Goal: Find specific page/section: Find specific page/section

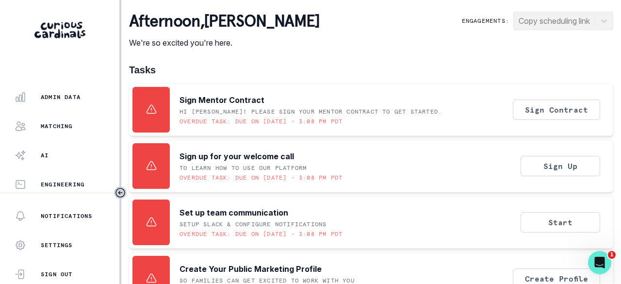
scroll to position [311, 0]
click at [69, 102] on button "Admin Data" at bounding box center [59, 95] width 119 height 19
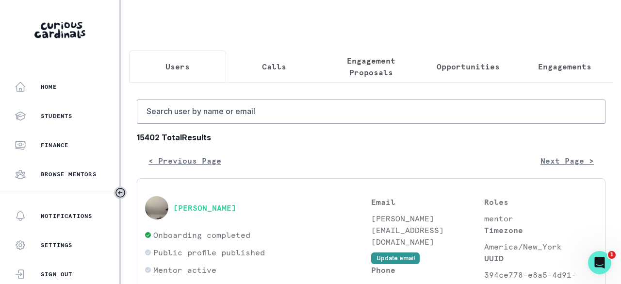
click at [463, 66] on p "Opportunities" at bounding box center [468, 67] width 63 height 12
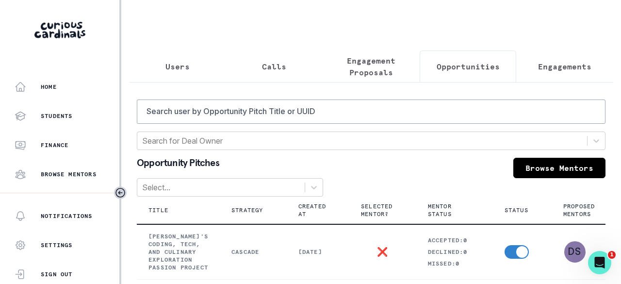
click at [554, 61] on p "Engagements" at bounding box center [564, 67] width 53 height 12
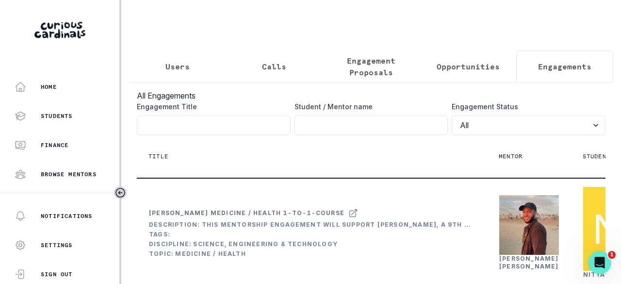
click at [317, 133] on input "Engagement Title" at bounding box center [372, 125] width 154 height 19
type input "pushti"
click button "submit" at bounding box center [0, 0] width 0 height 0
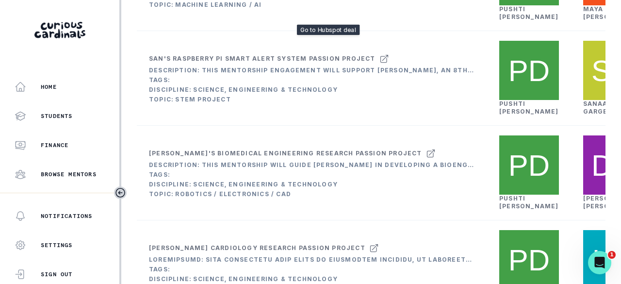
scroll to position [243, 0]
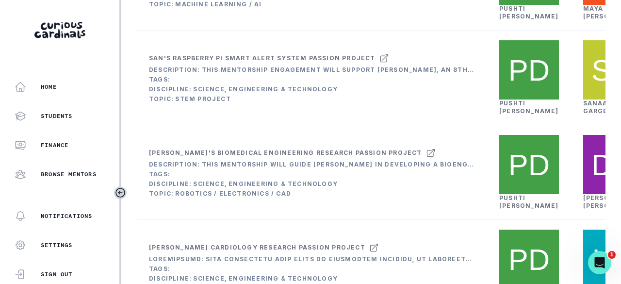
click at [513, 115] on link "[PERSON_NAME]" at bounding box center [530, 107] width 60 height 15
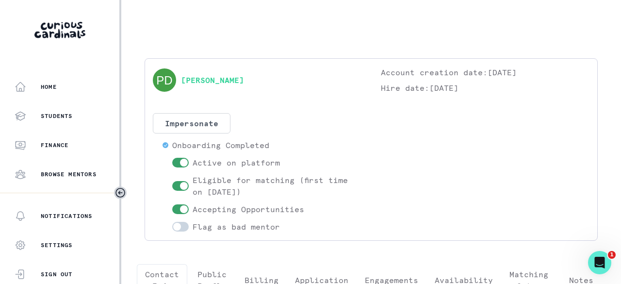
click at [392, 275] on p "Engagements" at bounding box center [391, 280] width 53 height 12
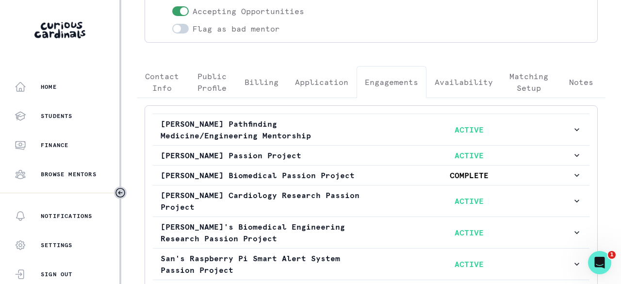
scroll to position [285, 0]
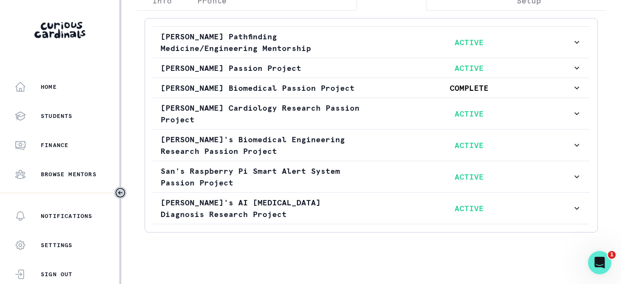
click at [302, 177] on p "San's Raspberry Pi Smart Alert System Passion Project" at bounding box center [264, 176] width 206 height 23
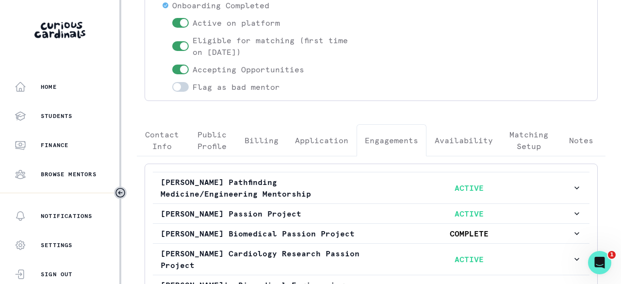
scroll to position [0, 0]
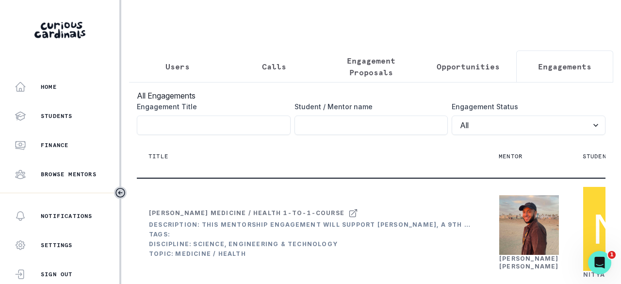
click at [372, 135] on input "Engagement Title" at bounding box center [372, 125] width 154 height 19
type input "[PERSON_NAME]"
click button "submit" at bounding box center [0, 0] width 0 height 0
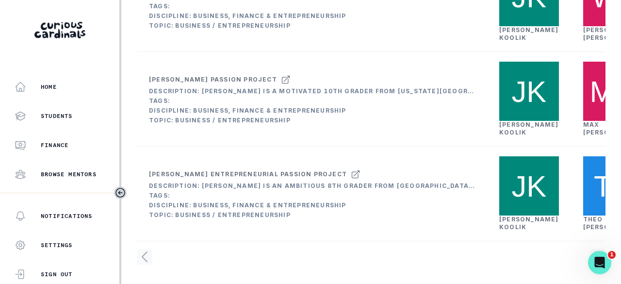
scroll to position [728, 0]
click at [516, 121] on link "[PERSON_NAME]" at bounding box center [530, 128] width 60 height 15
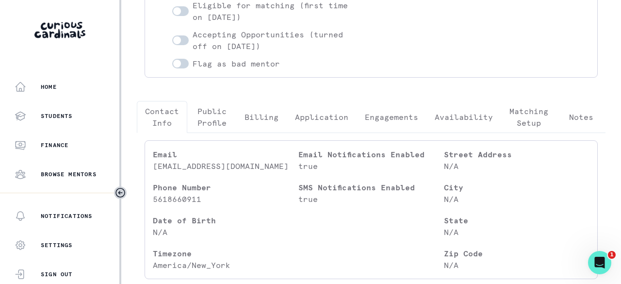
scroll to position [194, 0]
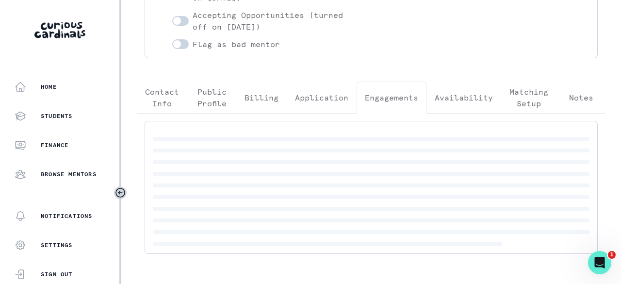
click at [397, 97] on p "Engagements" at bounding box center [391, 98] width 53 height 12
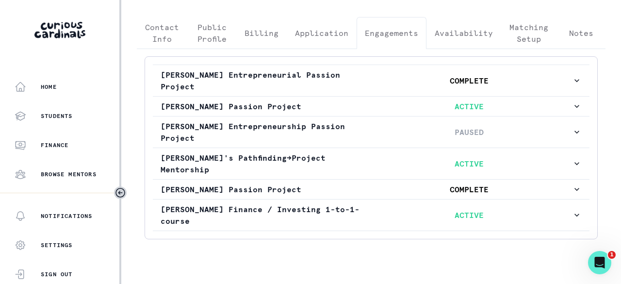
scroll to position [277, 0]
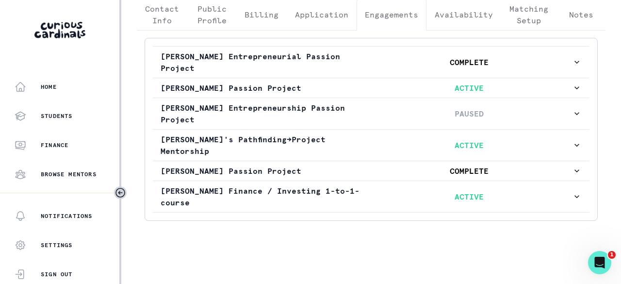
click at [391, 82] on p "ACTIVE" at bounding box center [470, 88] width 206 height 12
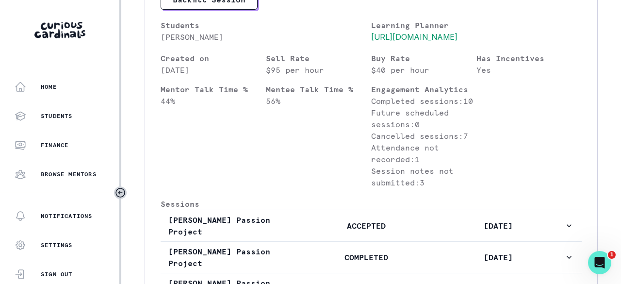
scroll to position [471, 0]
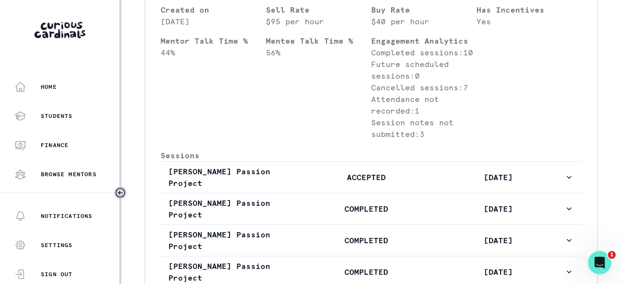
click at [345, 183] on p "ACCEPTED" at bounding box center [367, 177] width 132 height 12
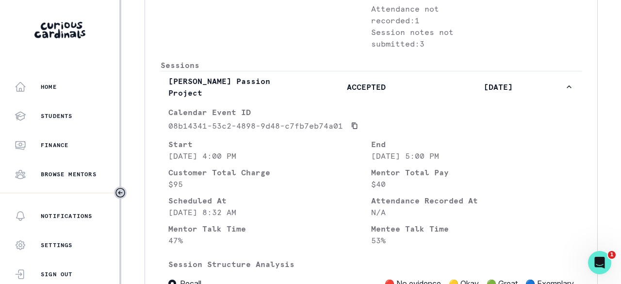
scroll to position [520, 0]
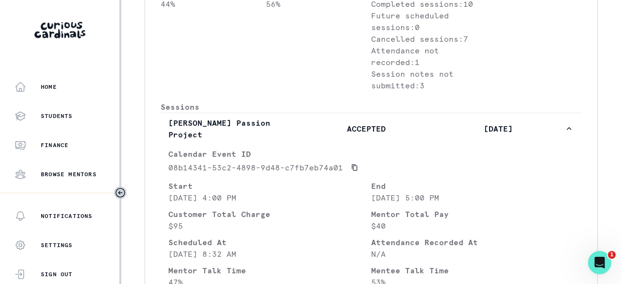
click at [334, 134] on p "ACCEPTED" at bounding box center [367, 129] width 132 height 12
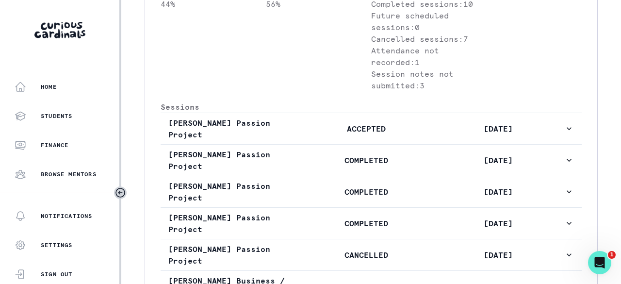
scroll to position [569, 0]
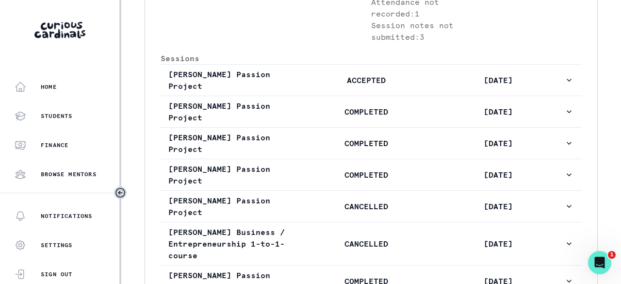
click at [336, 117] on p "COMPLETED" at bounding box center [367, 112] width 132 height 12
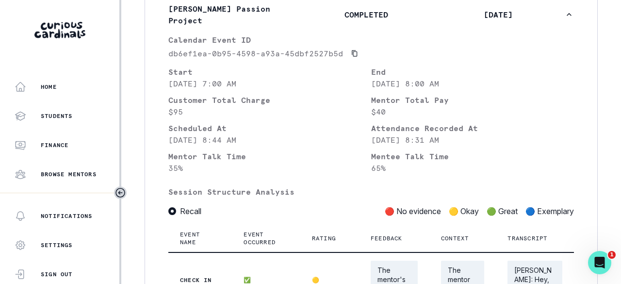
scroll to position [520, 0]
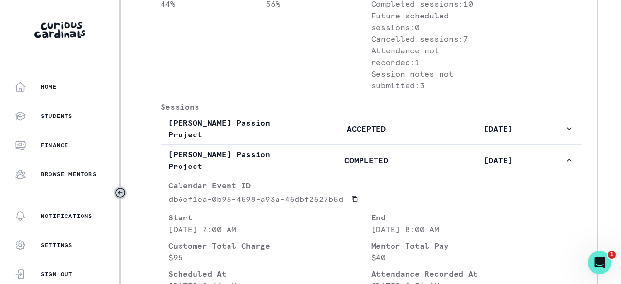
click at [308, 166] on p "COMPLETED" at bounding box center [367, 160] width 132 height 12
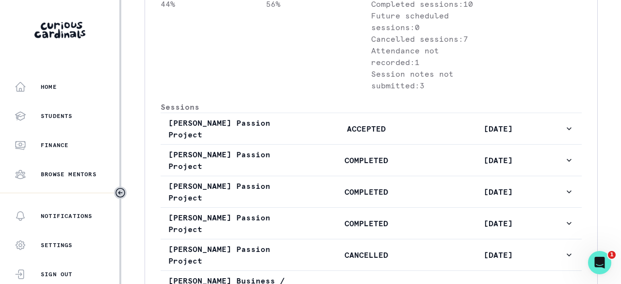
click at [319, 188] on button "[PERSON_NAME] Passion Project COMPLETED [DATE]" at bounding box center [371, 191] width 421 height 31
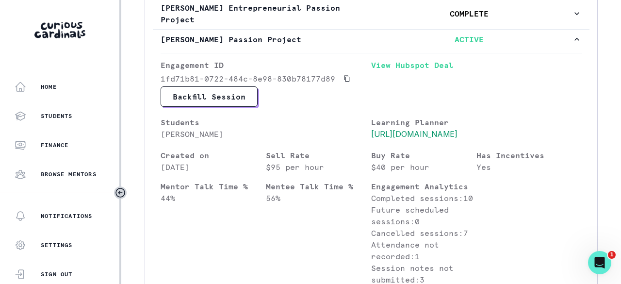
scroll to position [617, 0]
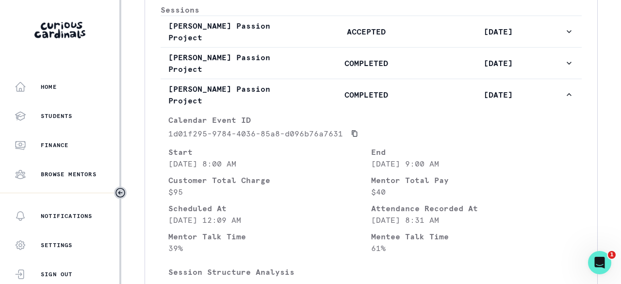
click at [332, 99] on p "COMPLETED" at bounding box center [367, 95] width 132 height 12
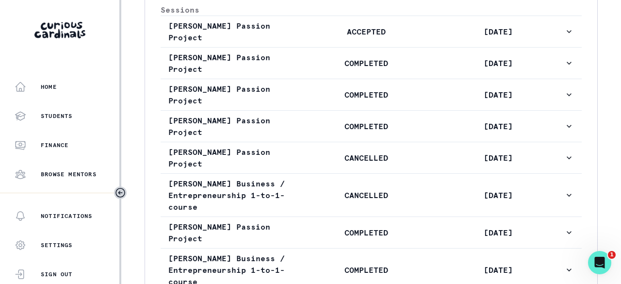
click at [331, 120] on p "COMPLETED" at bounding box center [367, 126] width 132 height 12
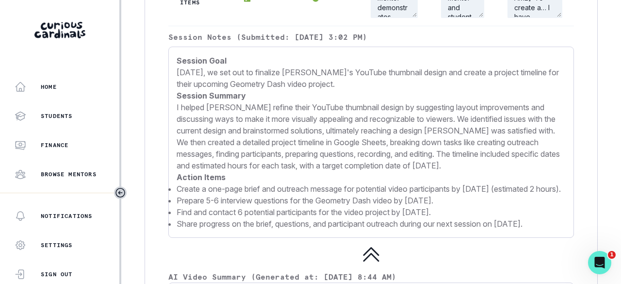
scroll to position [1248, 0]
